Goal: Information Seeking & Learning: Learn about a topic

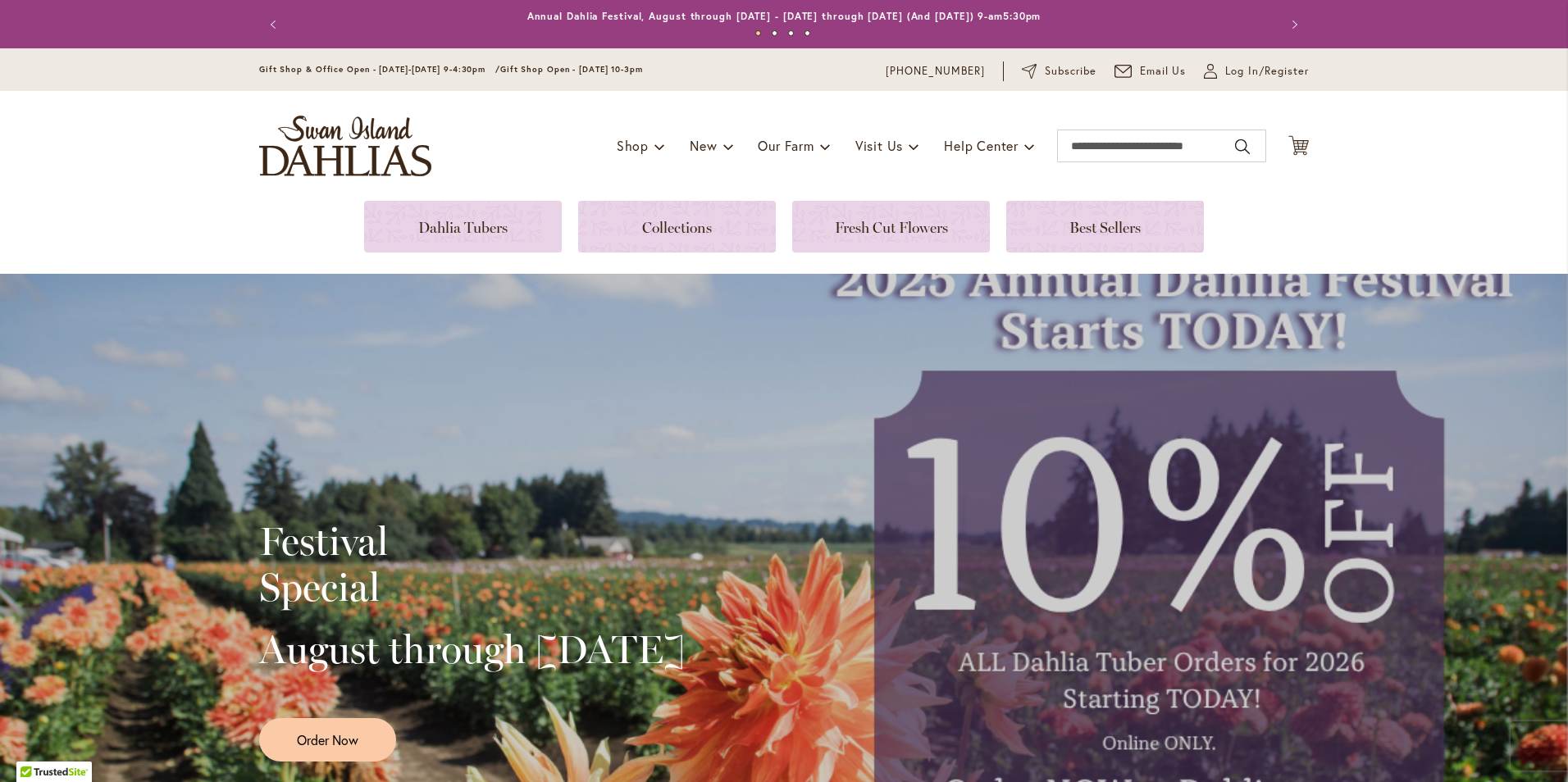
type input "*******"
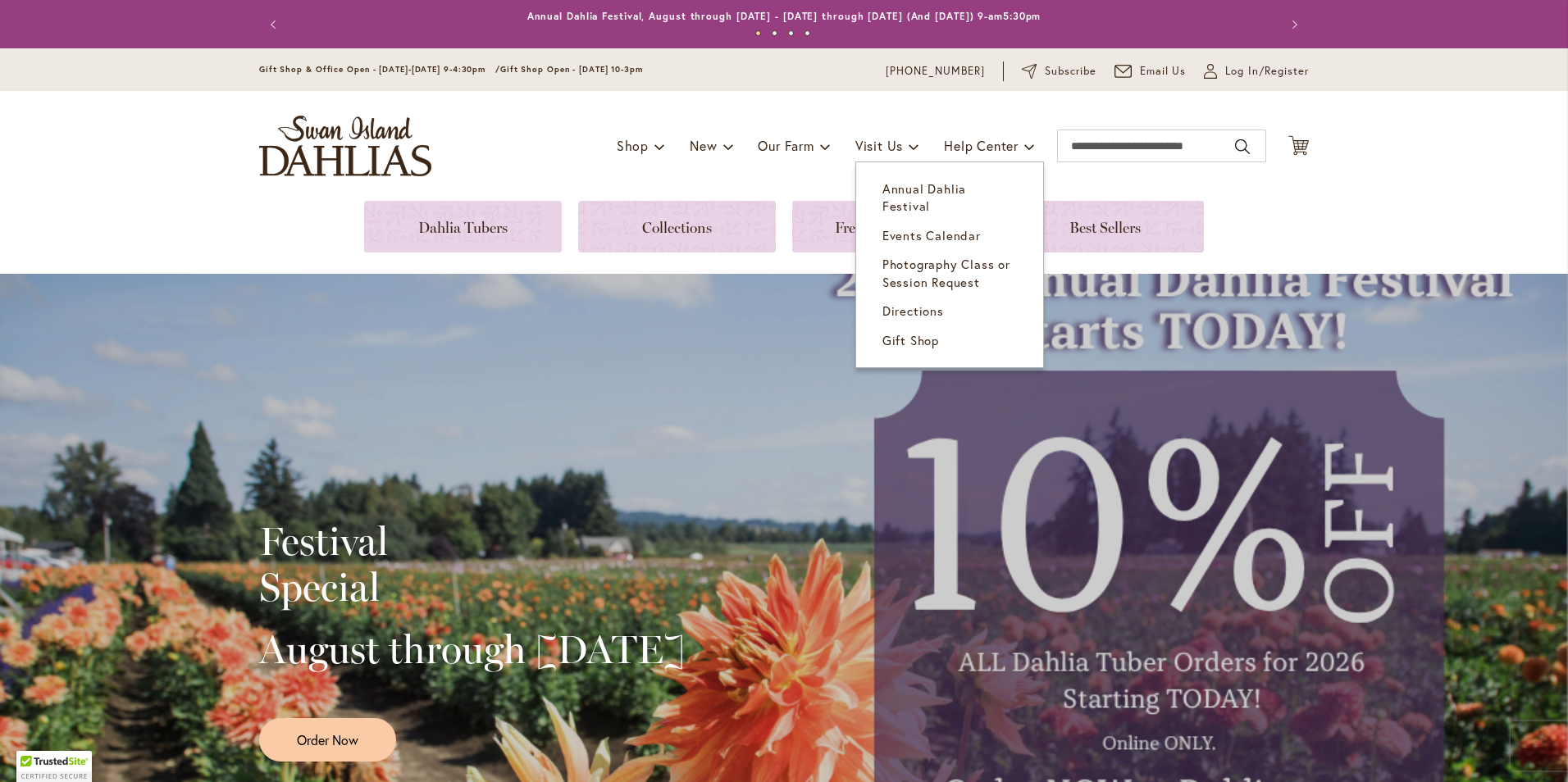
type input "*******"
click at [907, 193] on span "Annual Dahlia Festival" at bounding box center [923, 197] width 83 height 34
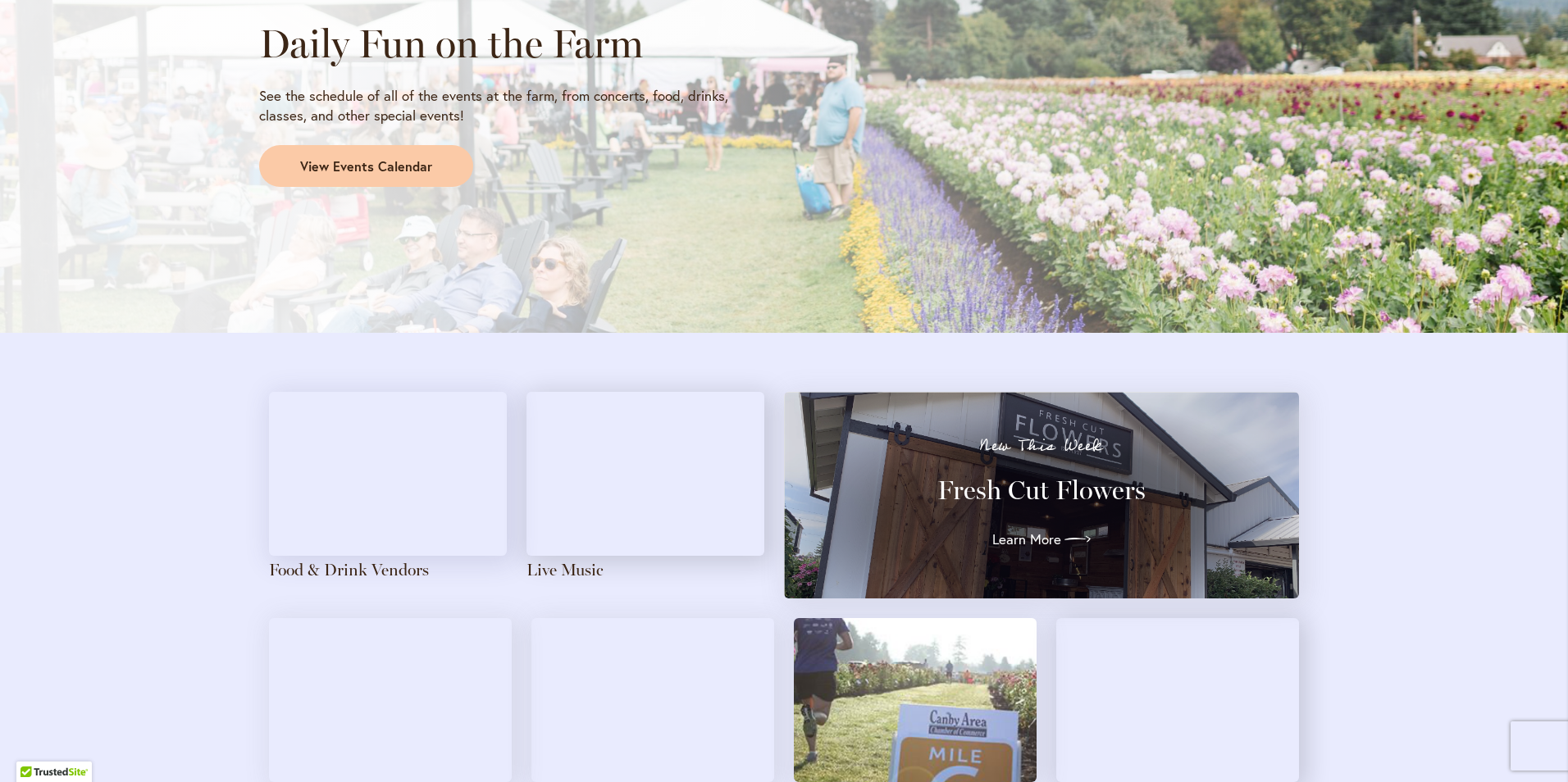
scroll to position [1476, 0]
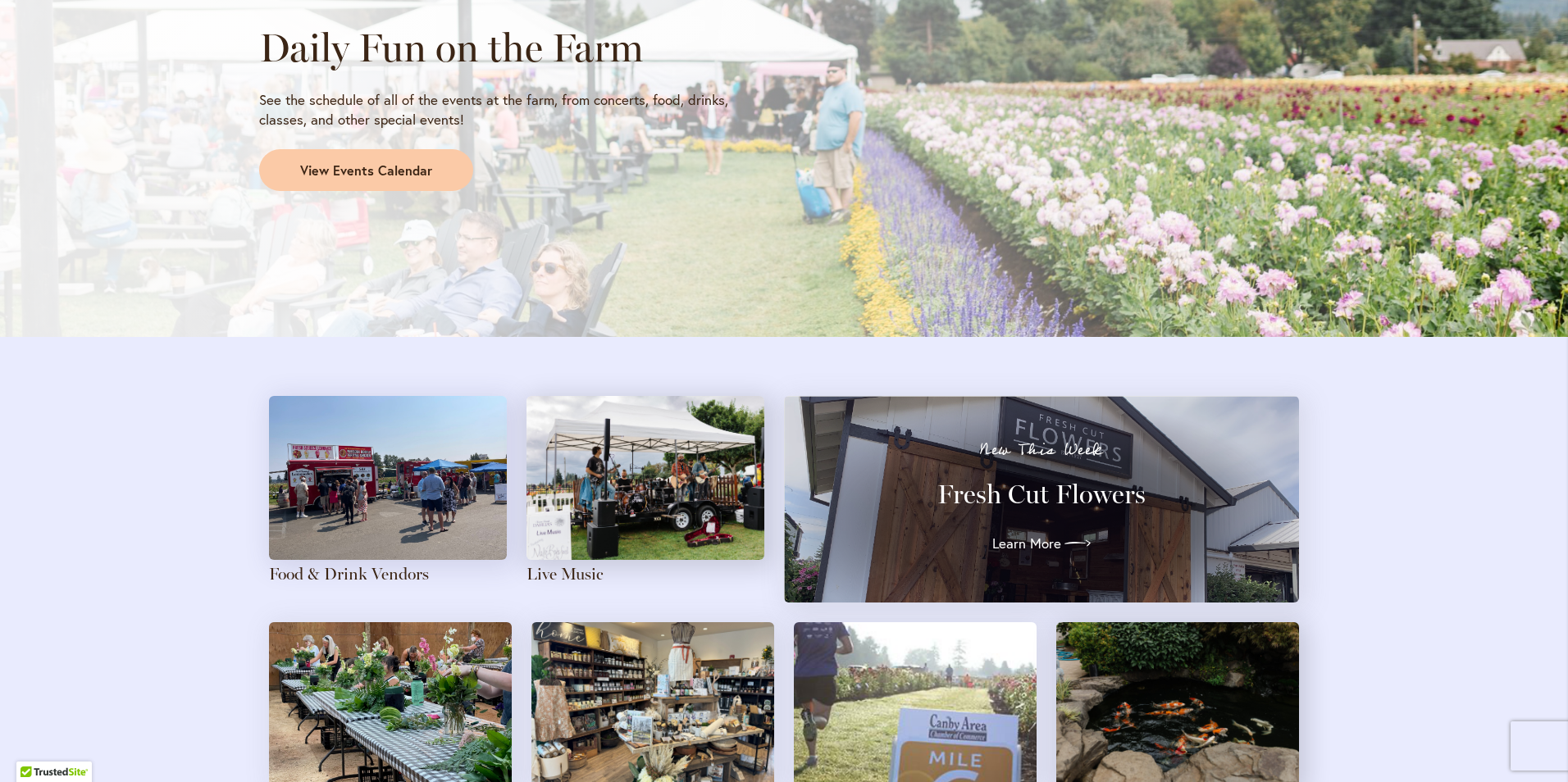
type input "*******"
click at [396, 180] on link "View Events Calendar" at bounding box center [366, 171] width 214 height 43
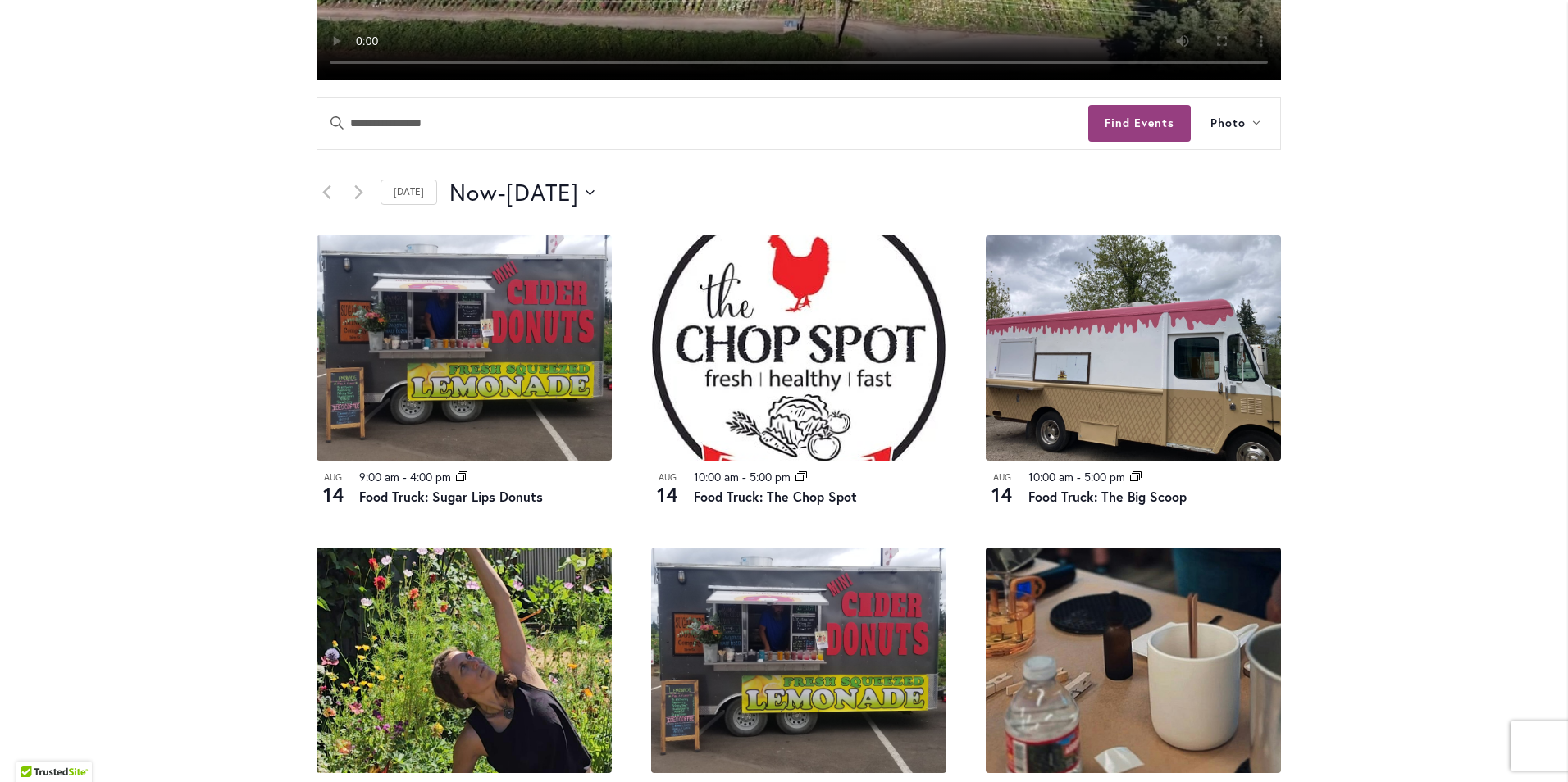
scroll to position [984, 0]
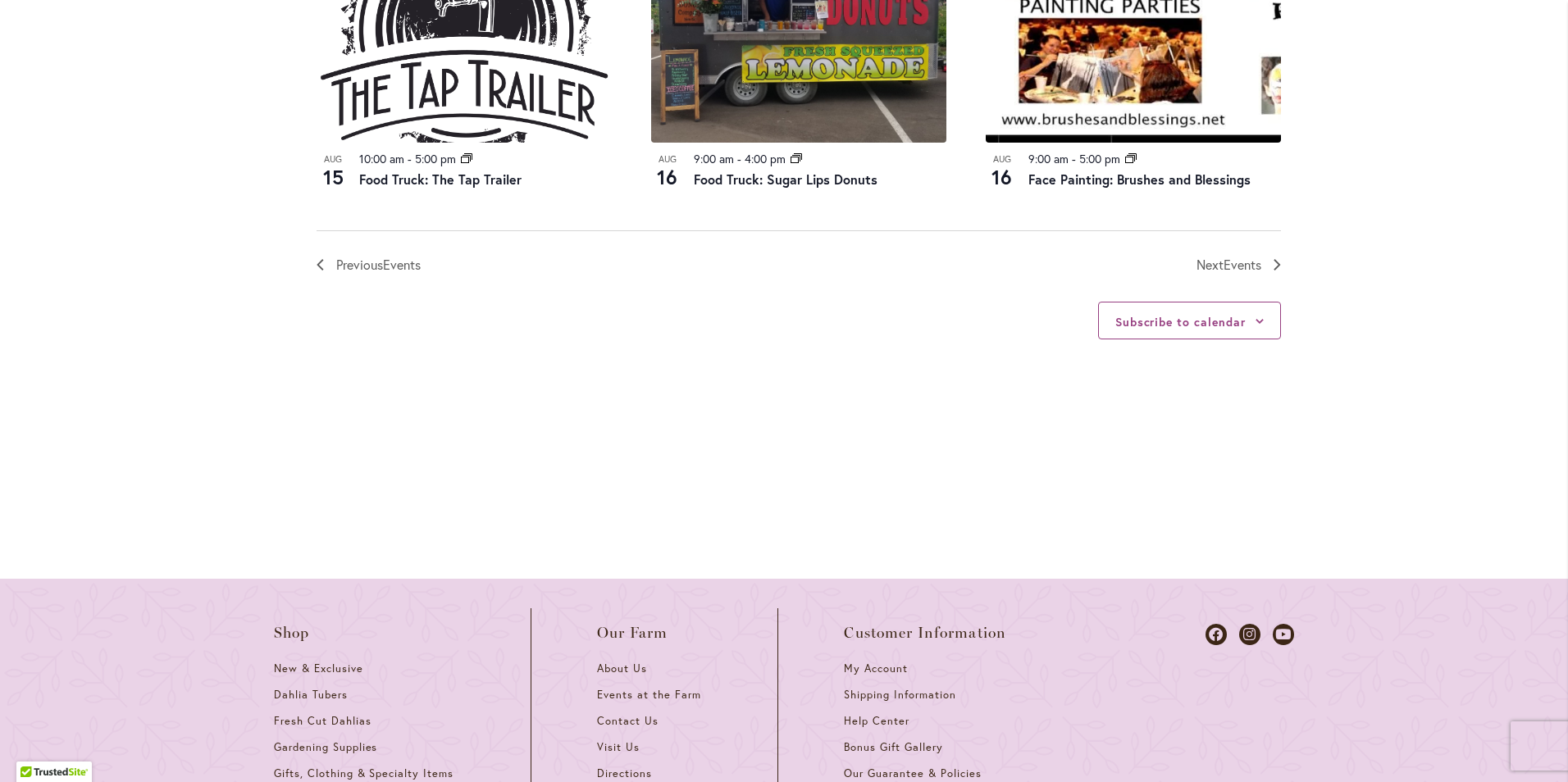
type input "*******"
click at [1240, 265] on span "Events" at bounding box center [1242, 265] width 37 height 17
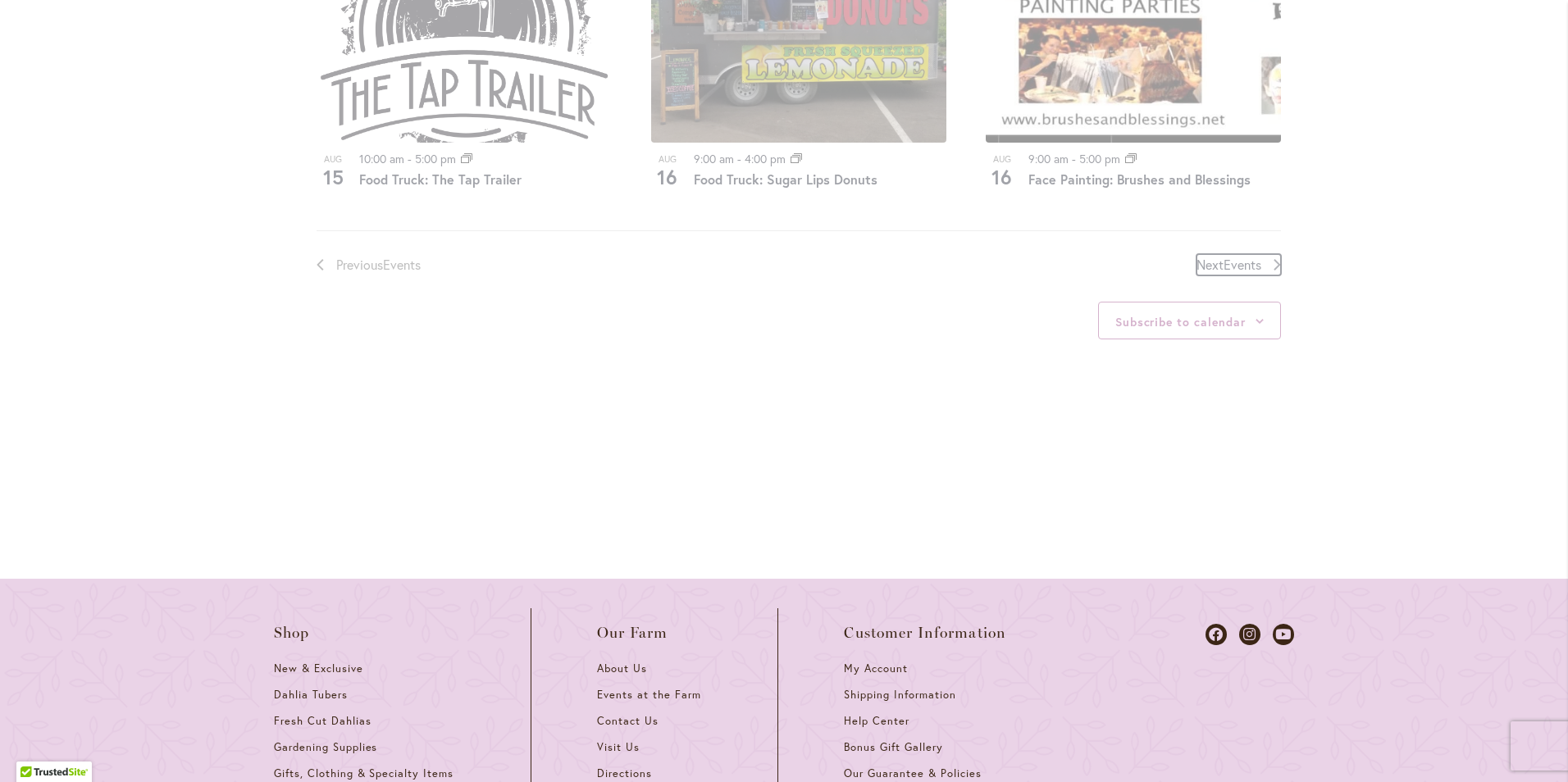
scroll to position [808, 0]
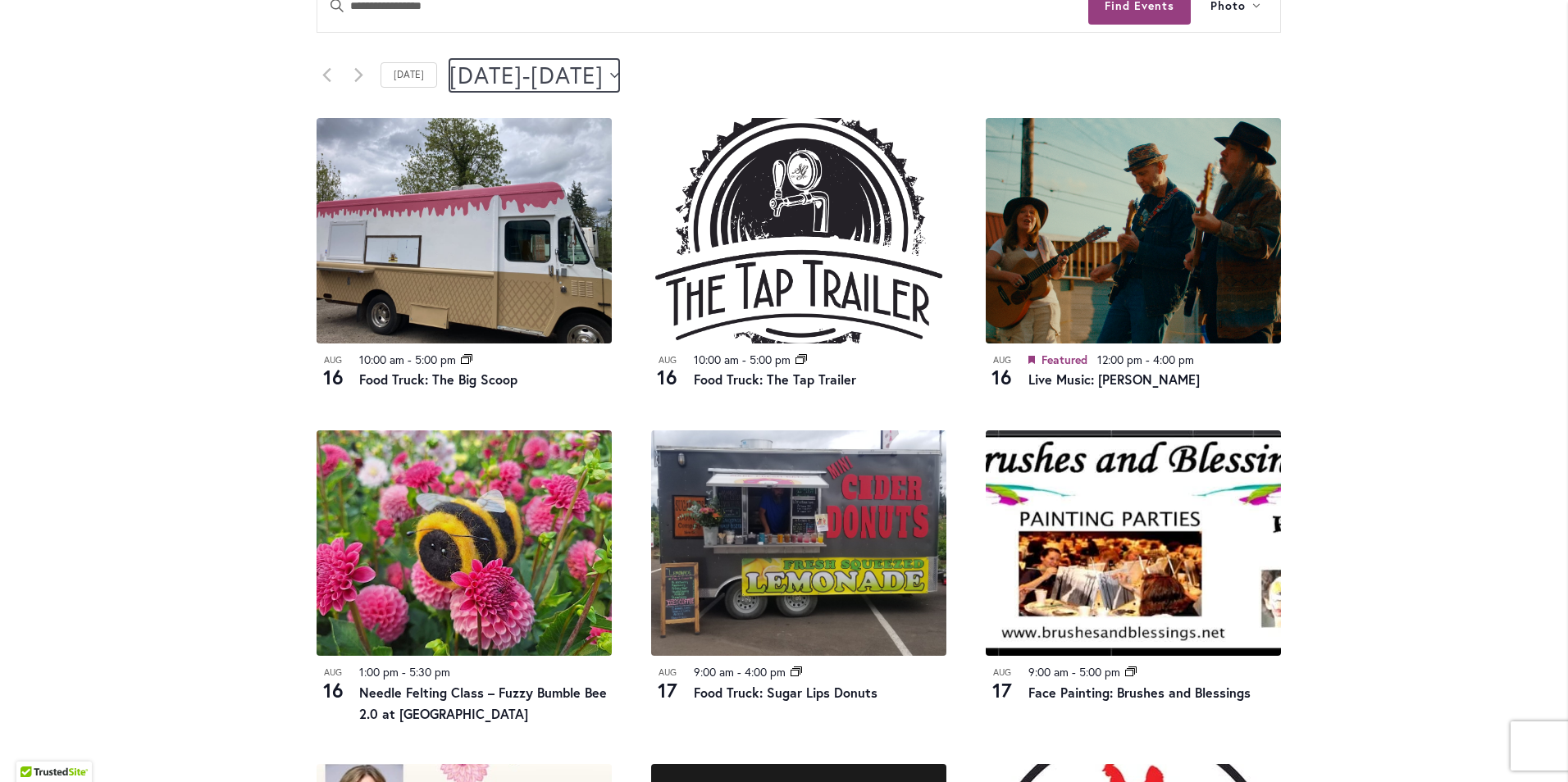
click at [619, 72] on icon "Click to toggle datepicker" at bounding box center [615, 75] width 9 height 7
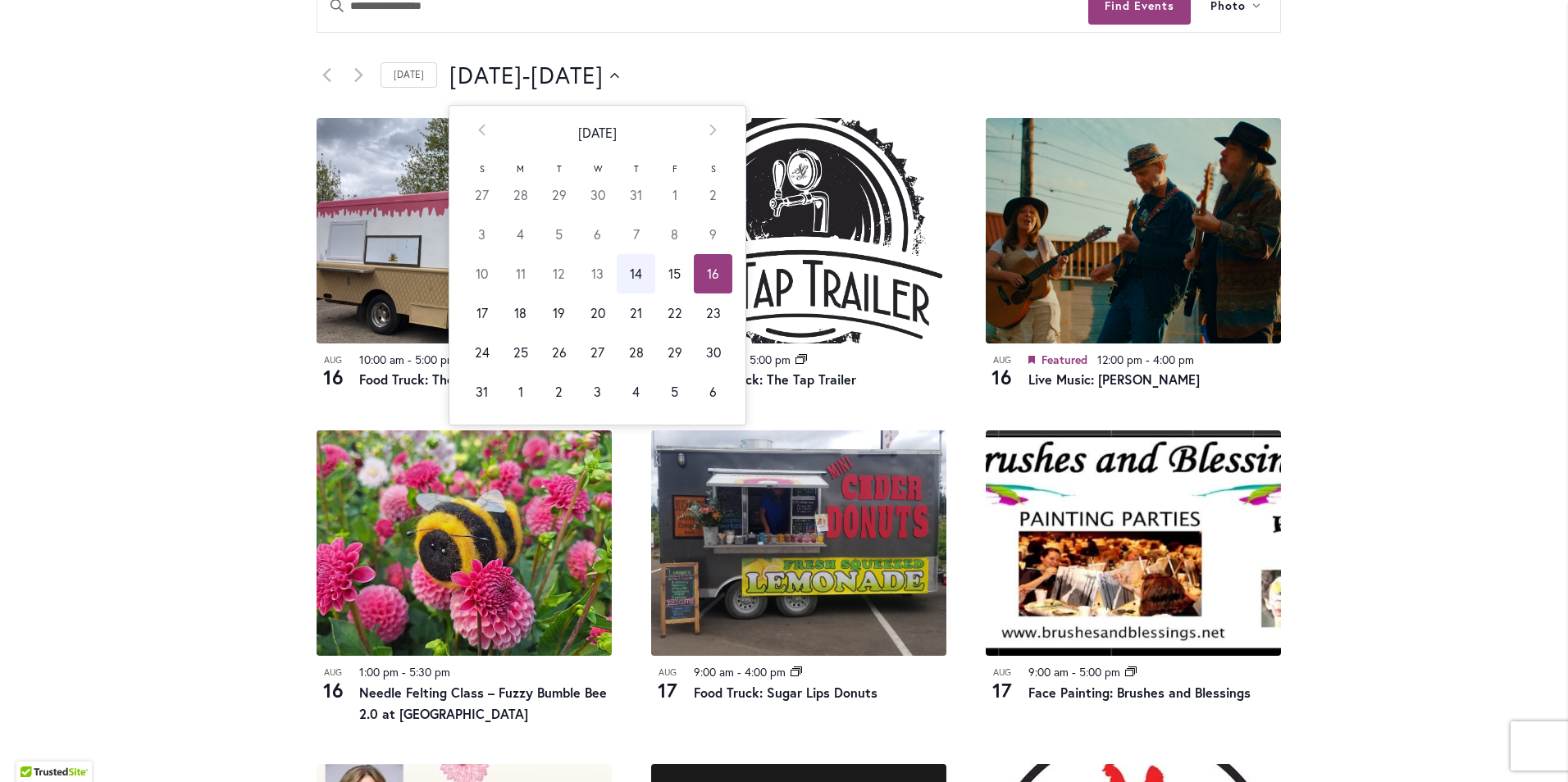
click at [709, 130] on icon at bounding box center [713, 129] width 7 height 12
click at [478, 126] on icon at bounding box center [482, 129] width 7 height 12
click at [474, 230] on td "7" at bounding box center [481, 235] width 38 height 39
type input "********"
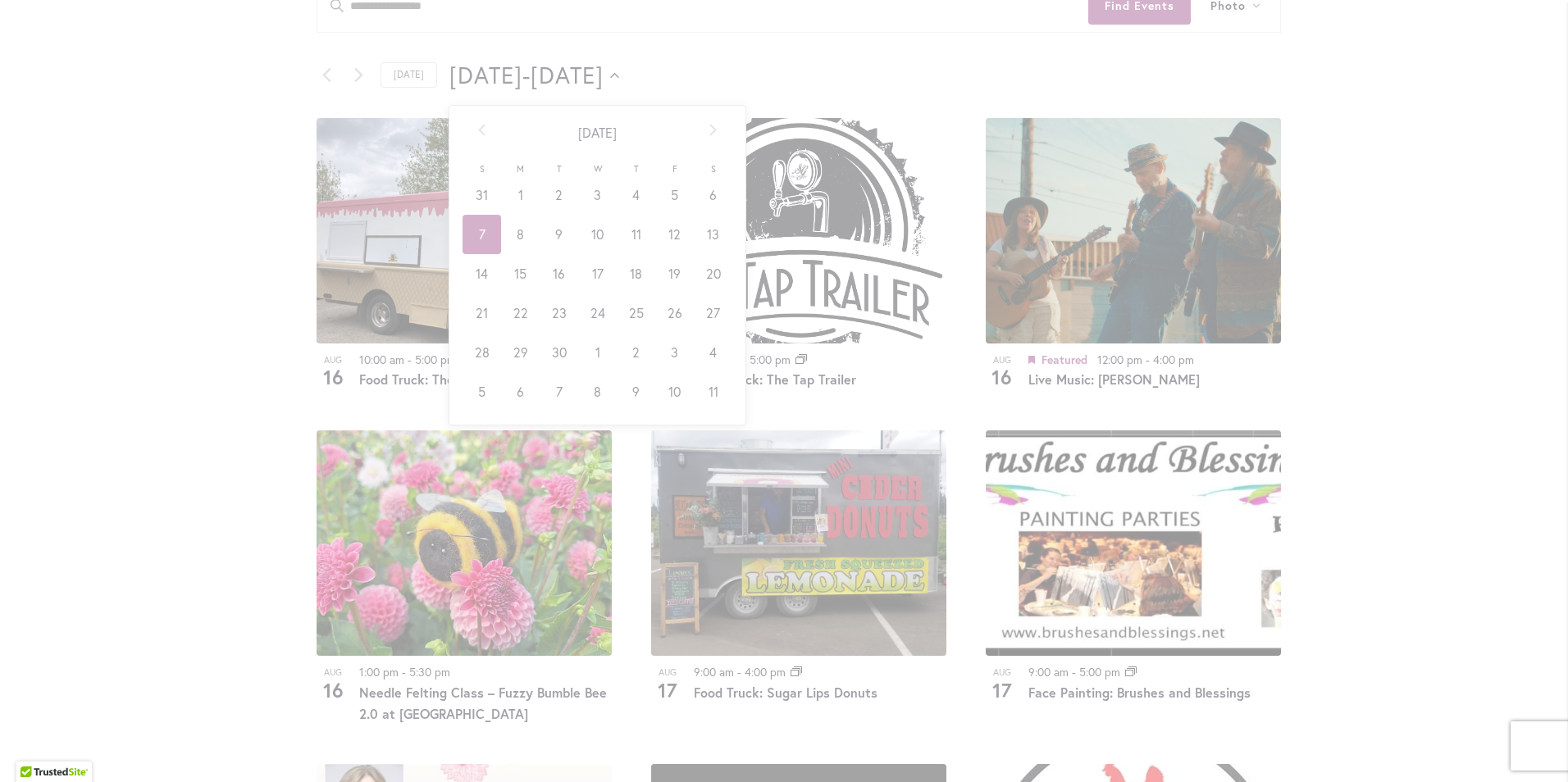
scroll to position [0, 58]
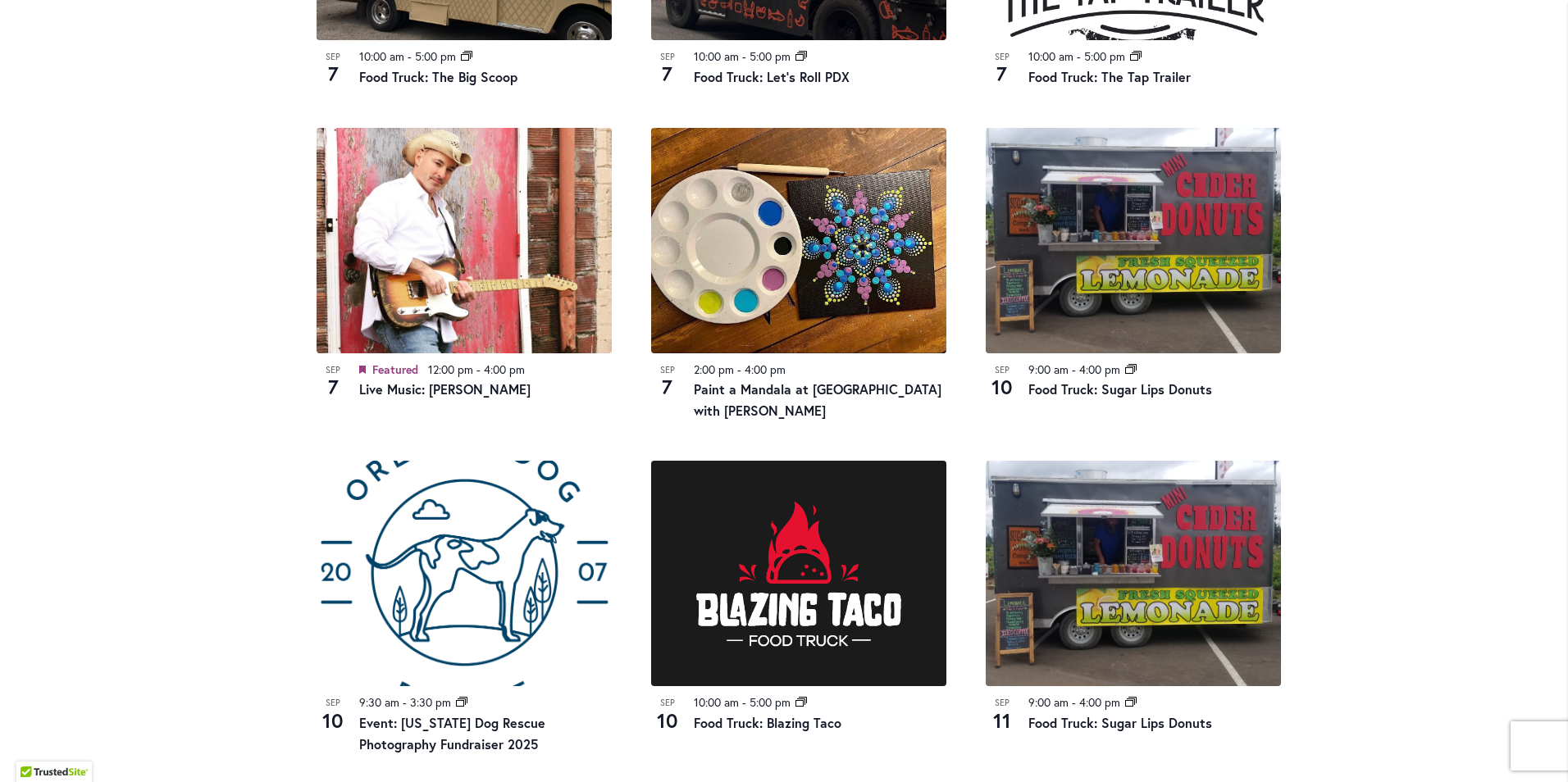
scroll to position [1793, 0]
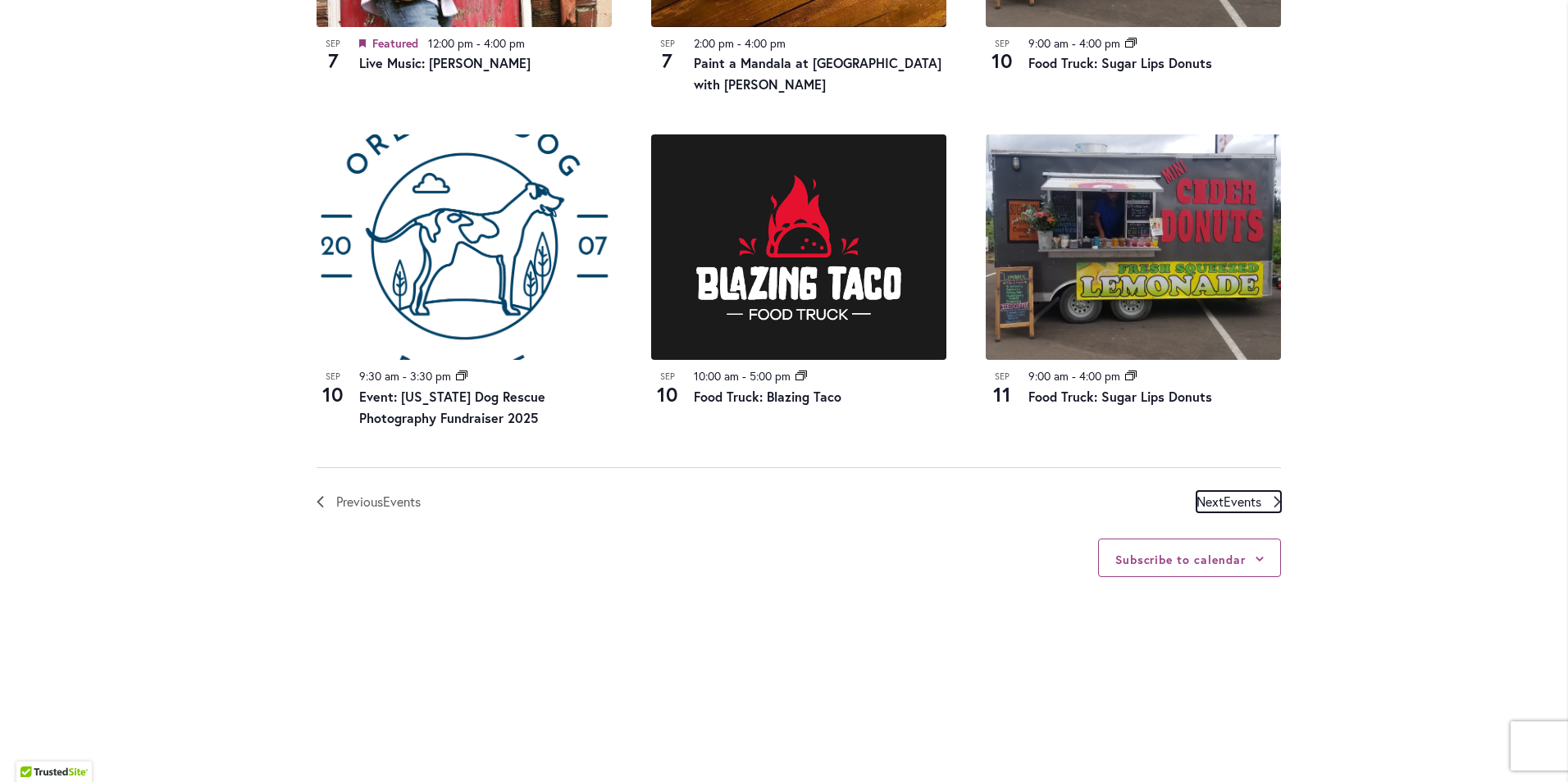
click at [1212, 491] on span "Next Events" at bounding box center [1228, 501] width 65 height 22
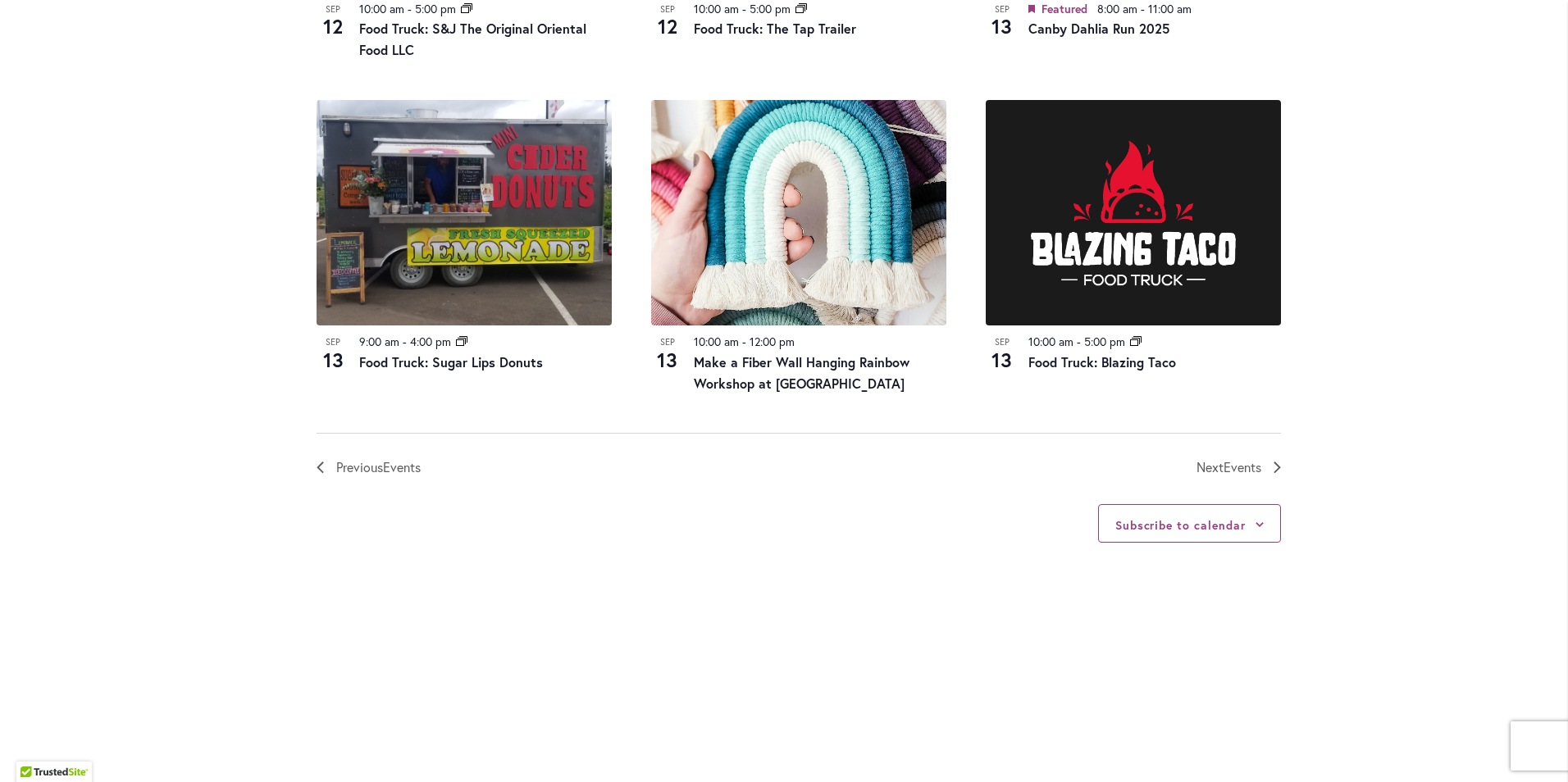
scroll to position [1957, 0]
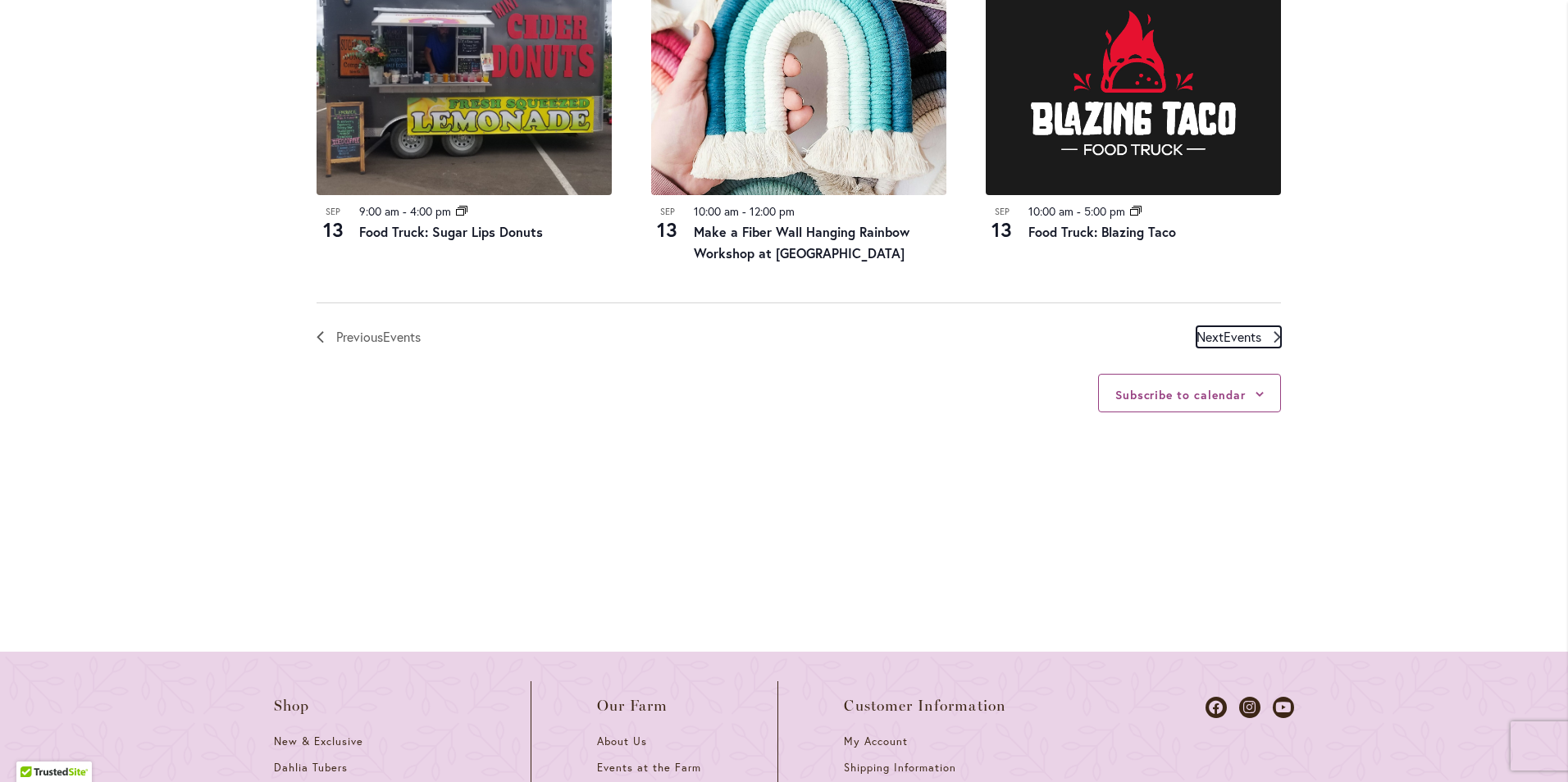
click at [1232, 337] on span "Events" at bounding box center [1242, 337] width 37 height 17
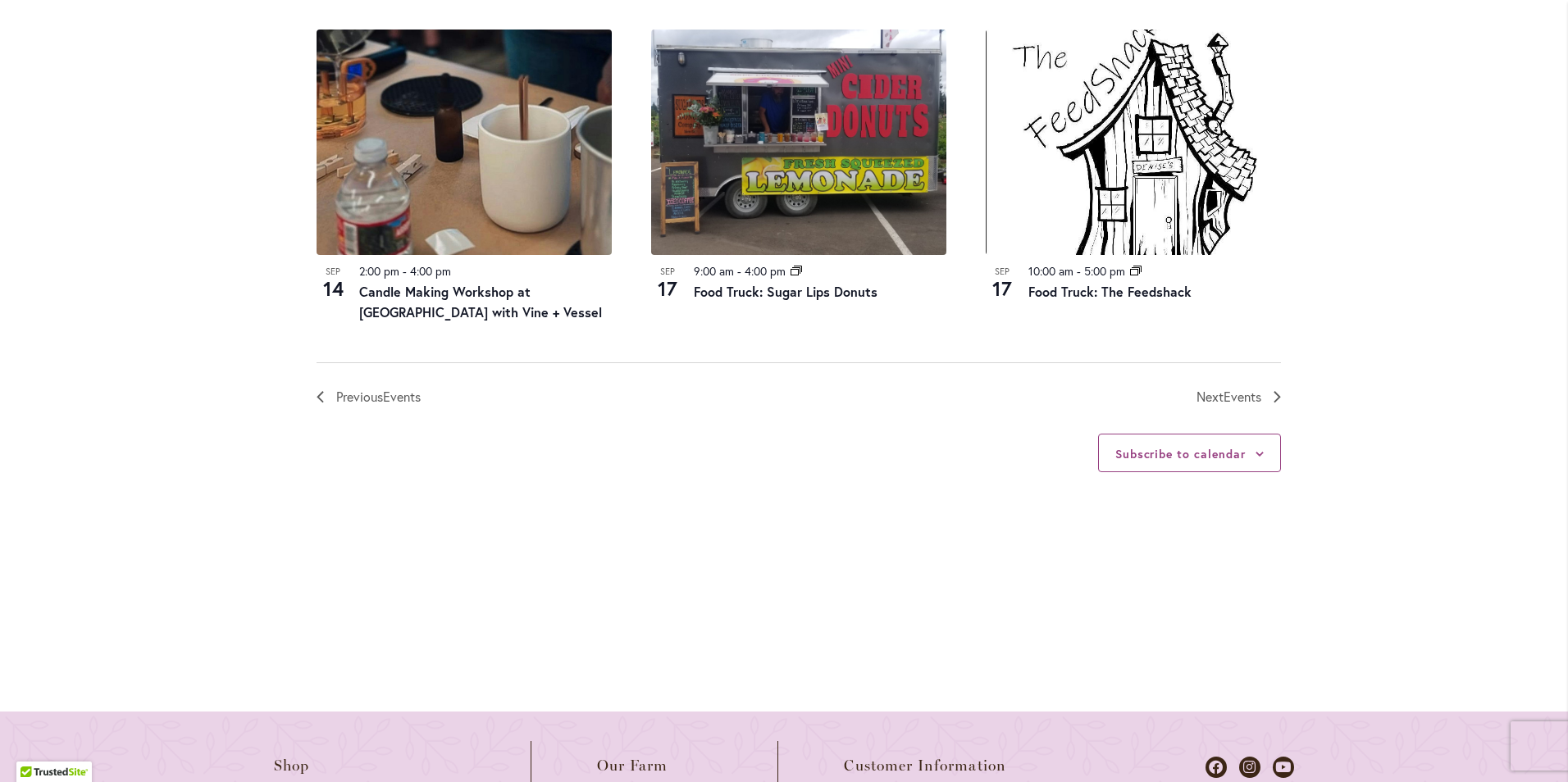
scroll to position [2039, 0]
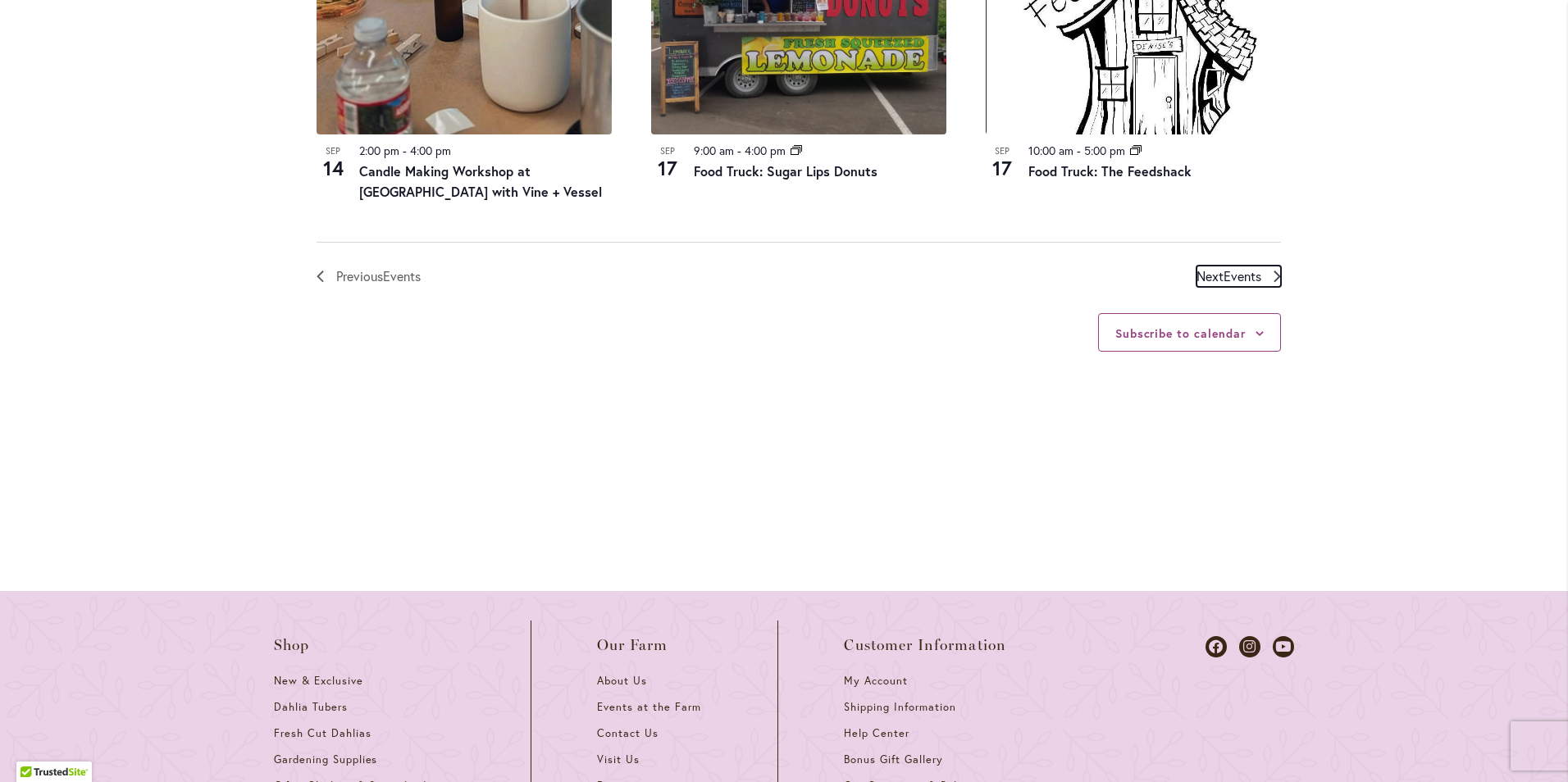
drag, startPoint x: 1224, startPoint y: 253, endPoint x: 1105, endPoint y: 255, distance: 119.0
click at [1224, 268] on span "Events" at bounding box center [1242, 276] width 37 height 17
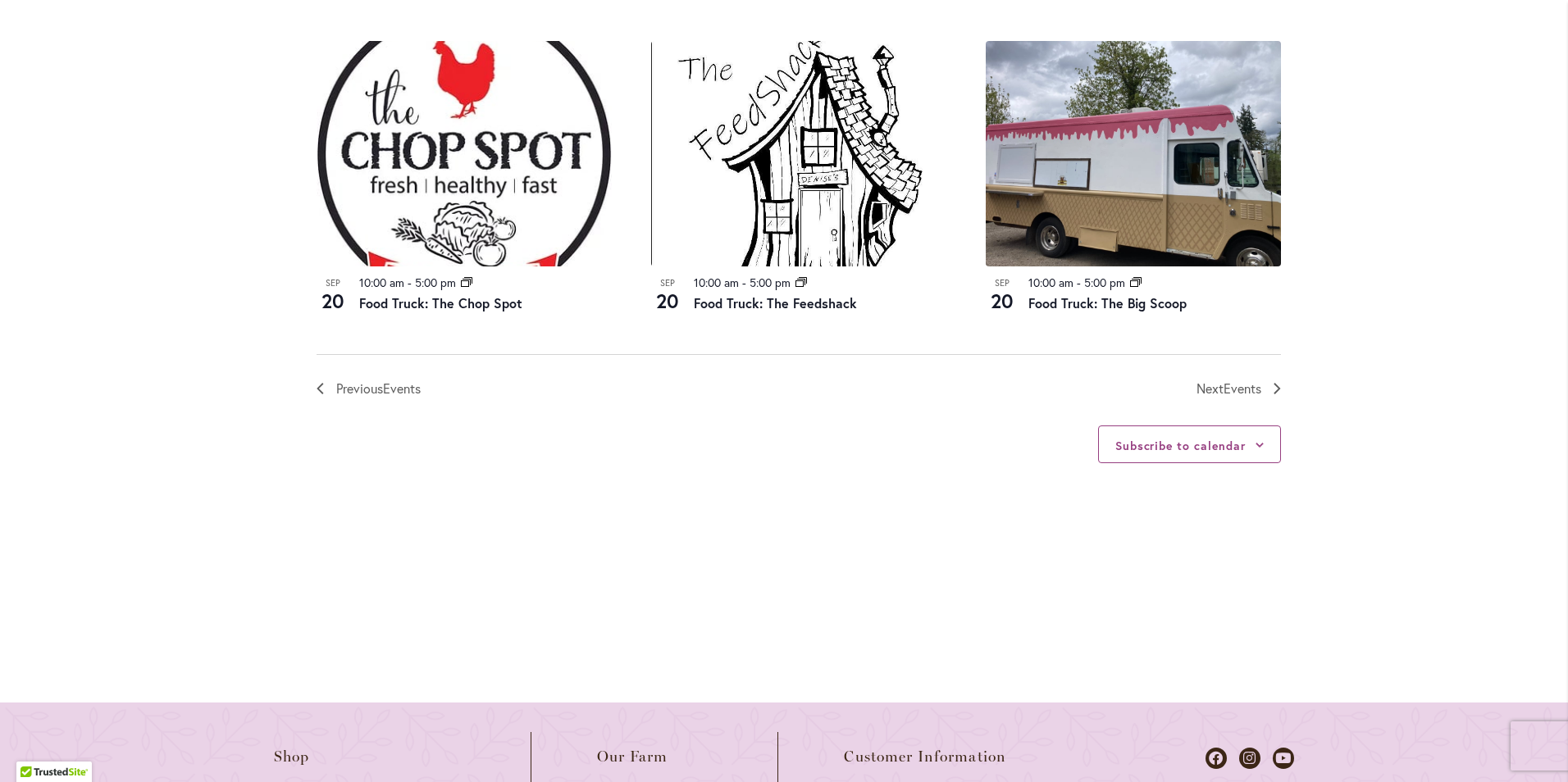
scroll to position [1875, 0]
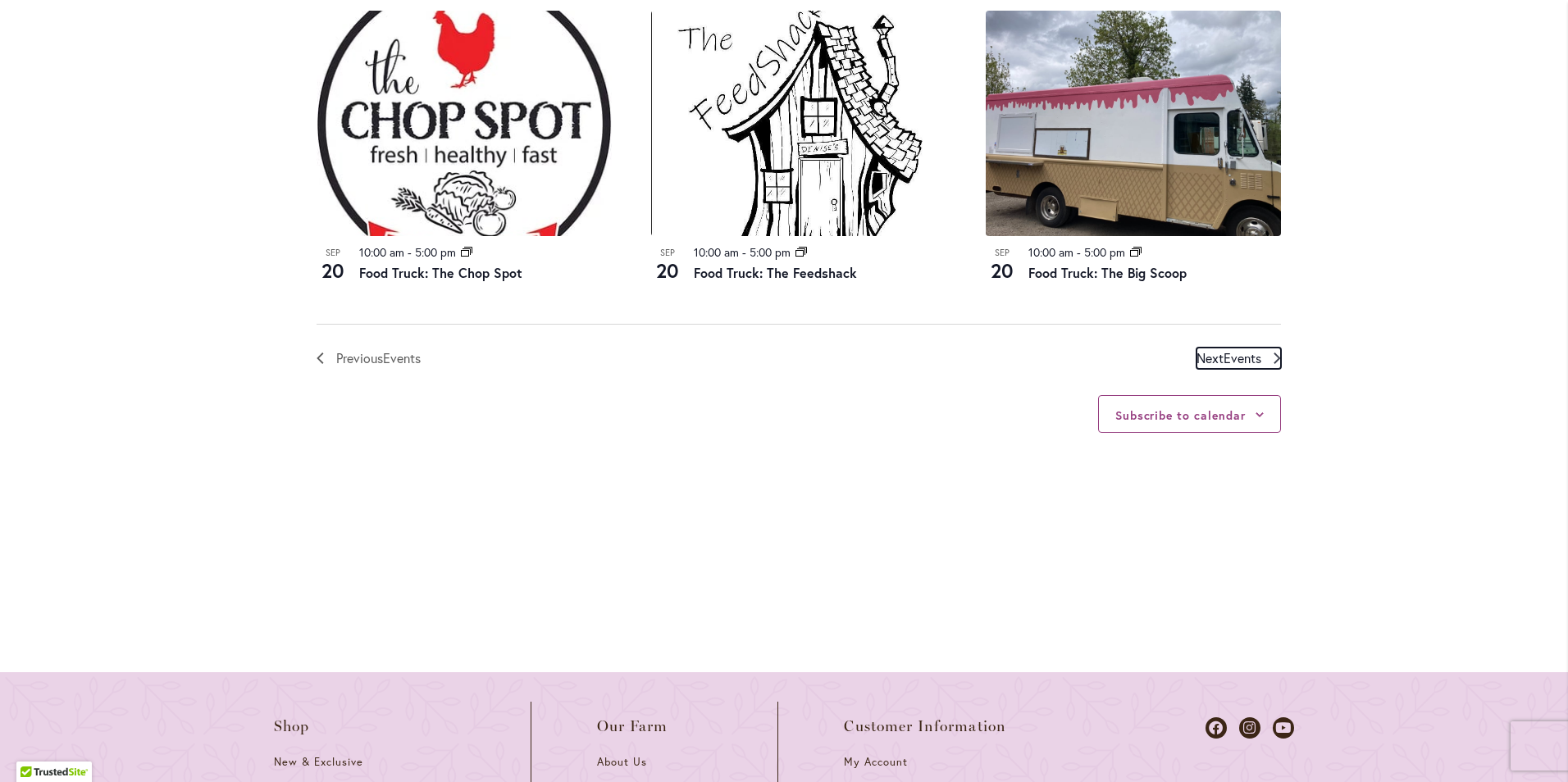
click at [1241, 355] on span "Events" at bounding box center [1242, 357] width 37 height 17
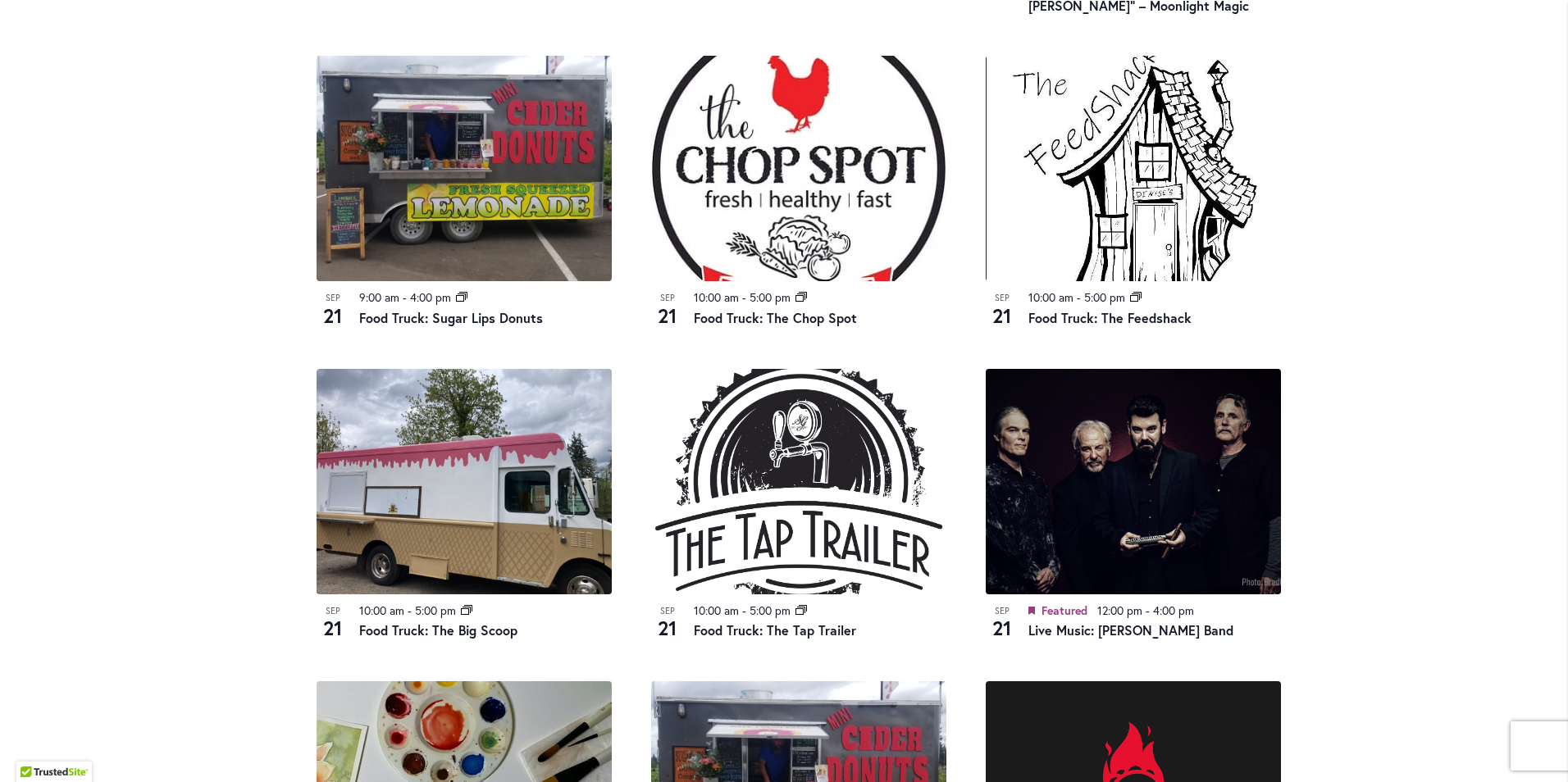
scroll to position [1219, 0]
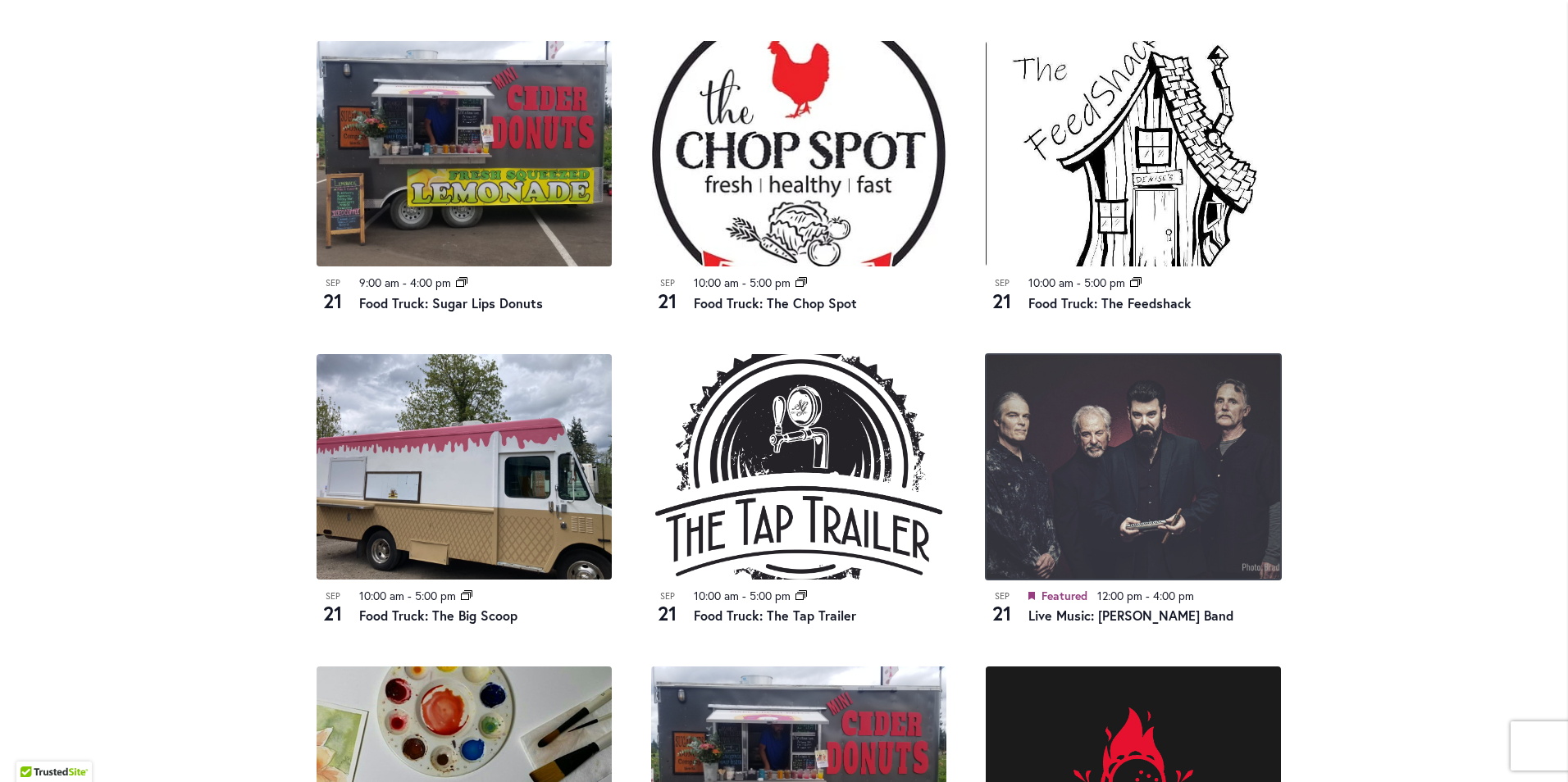
click at [1163, 465] on img at bounding box center [1134, 467] width 296 height 225
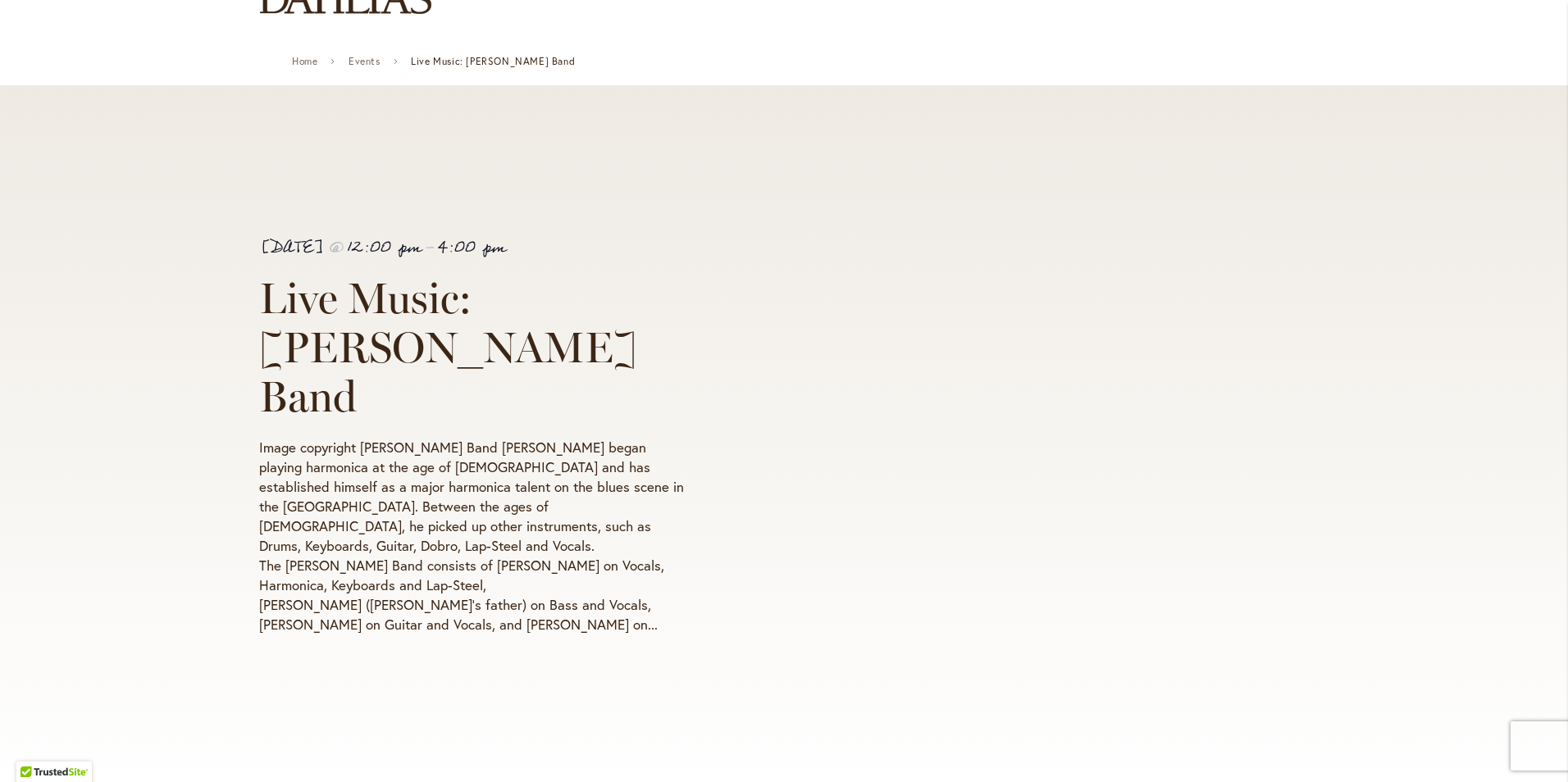
scroll to position [164, 0]
